Goal: Information Seeking & Learning: Find specific fact

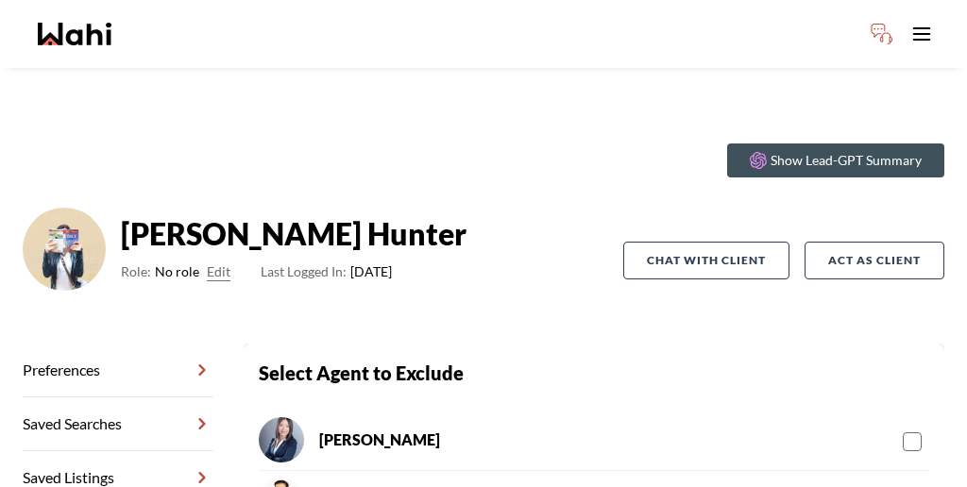
scroll to position [91, 0]
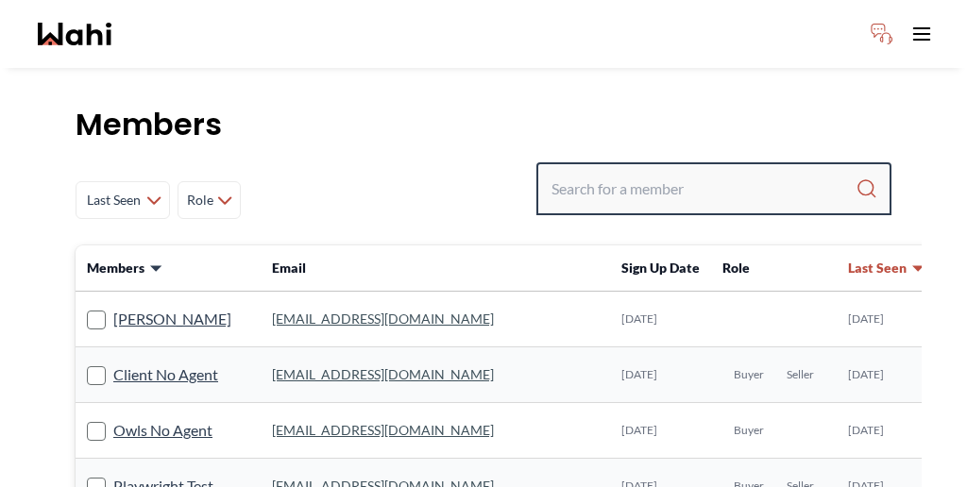
click at [682, 172] on input "Search input" at bounding box center [703, 189] width 304 height 34
paste input "Thongsay Phoomavong"
type input "Thongsay Phoomavong"
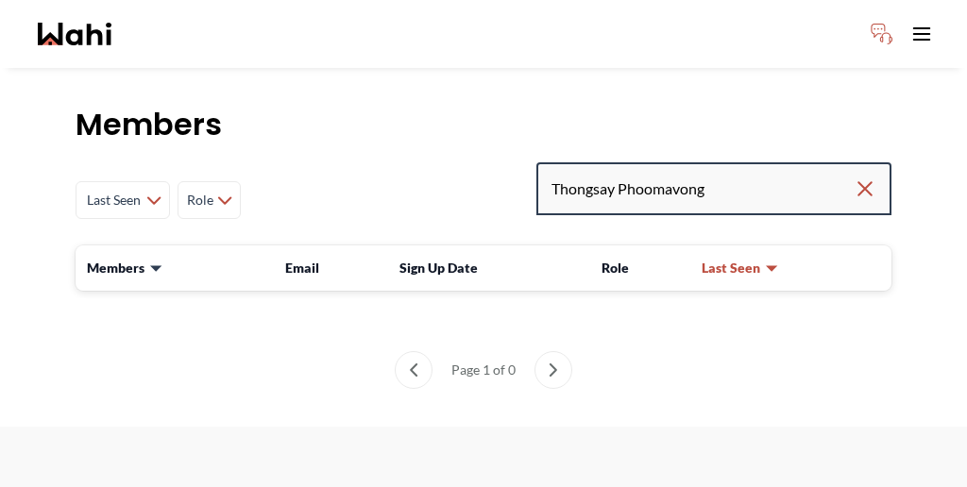
click at [794, 172] on input "Thongsay Phoomavong" at bounding box center [702, 189] width 302 height 34
type input "Thongsay"
drag, startPoint x: 723, startPoint y: 148, endPoint x: 591, endPoint y: 141, distance: 132.4
click at [591, 162] on div "Last Seen Less day than [DATE] [DATE] - [DATE] [DATE] - [DATE] [DATE] - [DATE] …" at bounding box center [484, 200] width 816 height 76
paste input "tsrhongsa62"
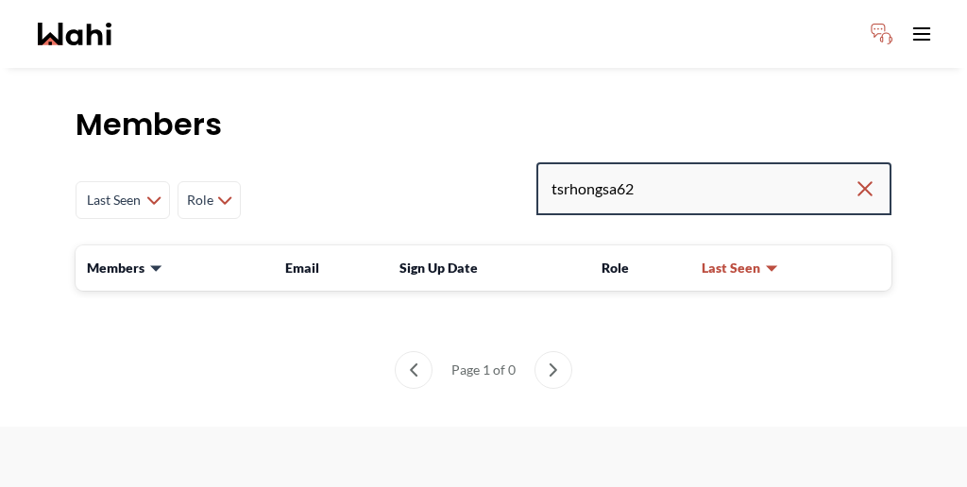
type input "tsrhongsa62"
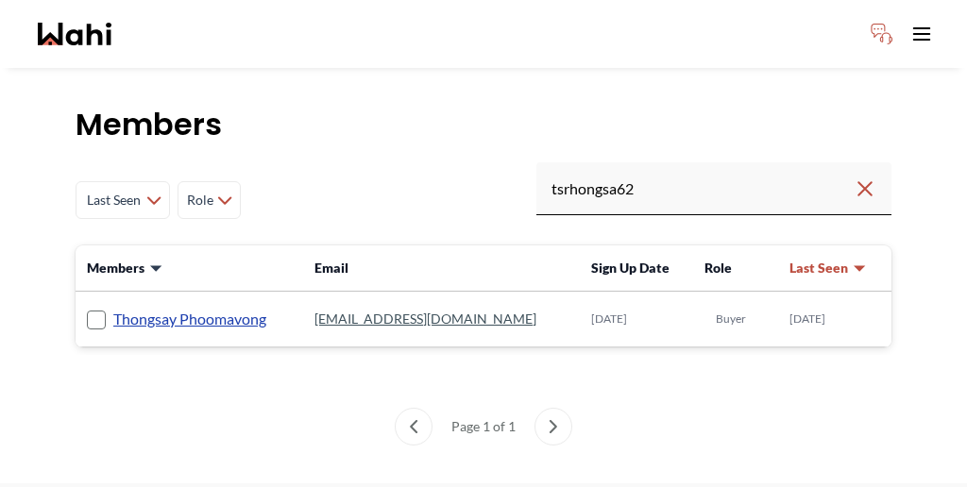
click at [138, 307] on link "Thongsay Phoomavong" at bounding box center [189, 319] width 153 height 25
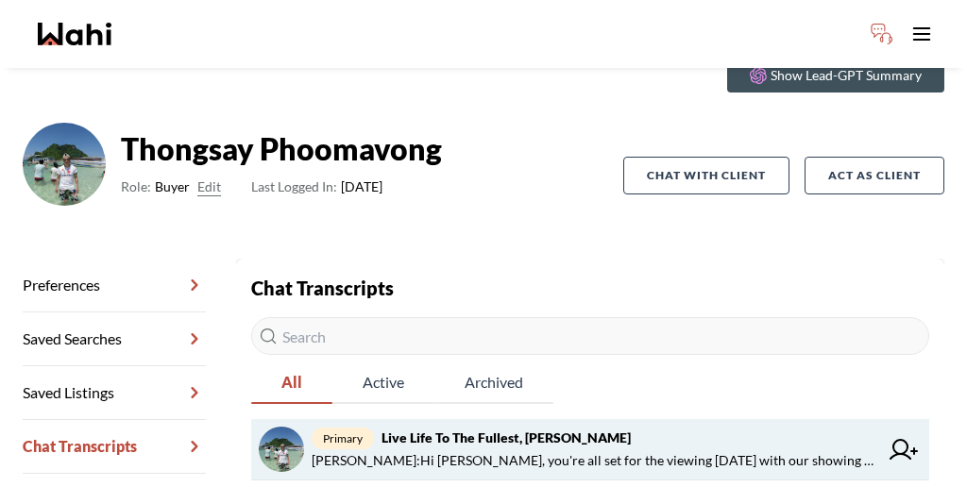
scroll to position [86, 0]
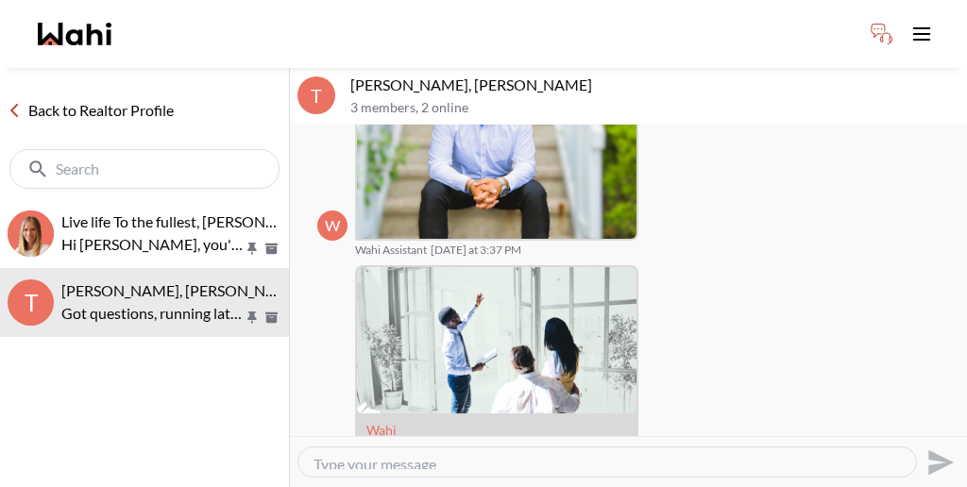
scroll to position [379, 0]
